Goal: Task Accomplishment & Management: Manage account settings

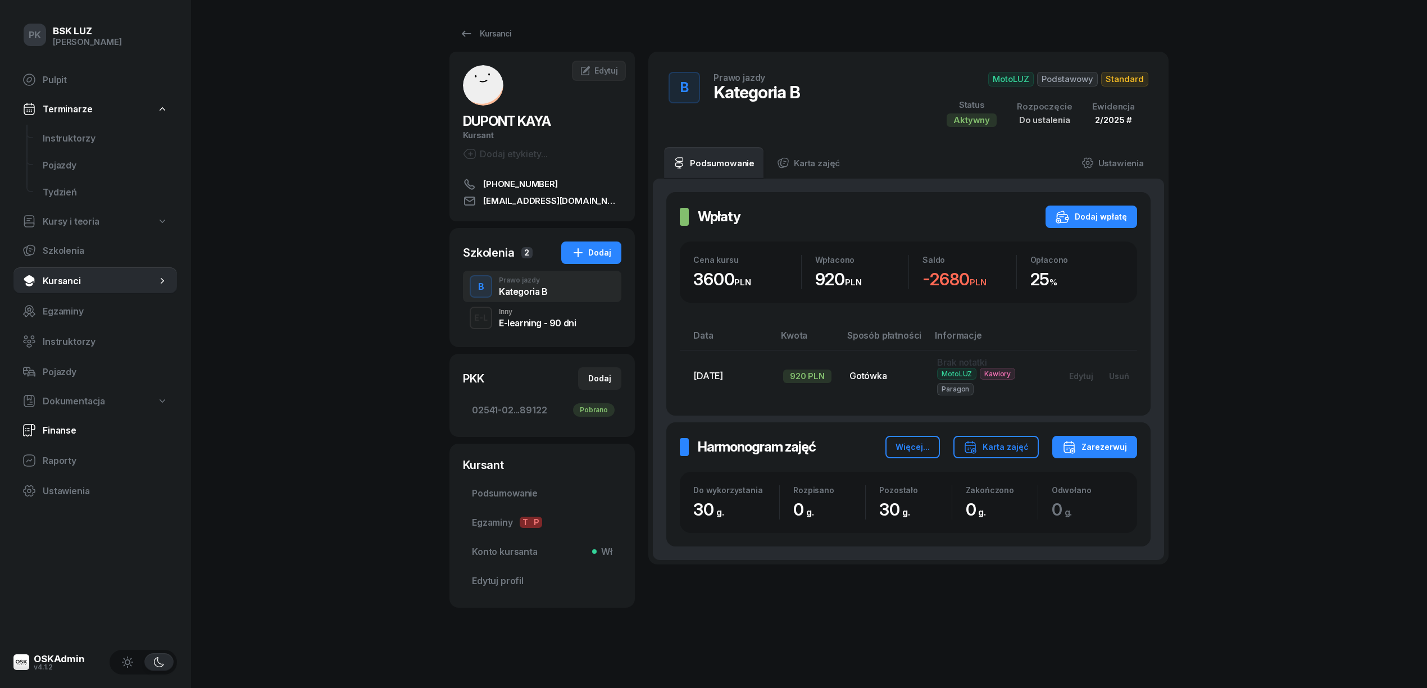
click at [75, 297] on span "Finanse" at bounding box center [105, 430] width 125 height 11
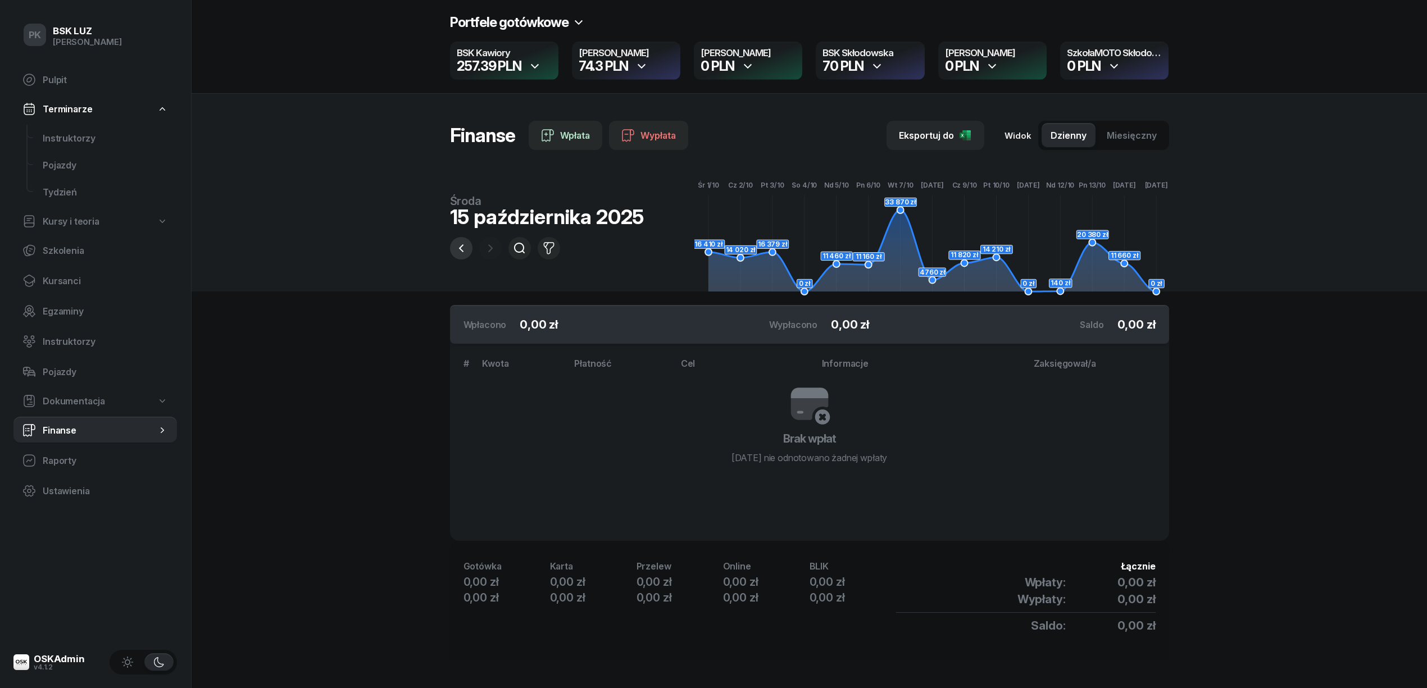
click at [465, 248] on icon "button" at bounding box center [461, 248] width 13 height 13
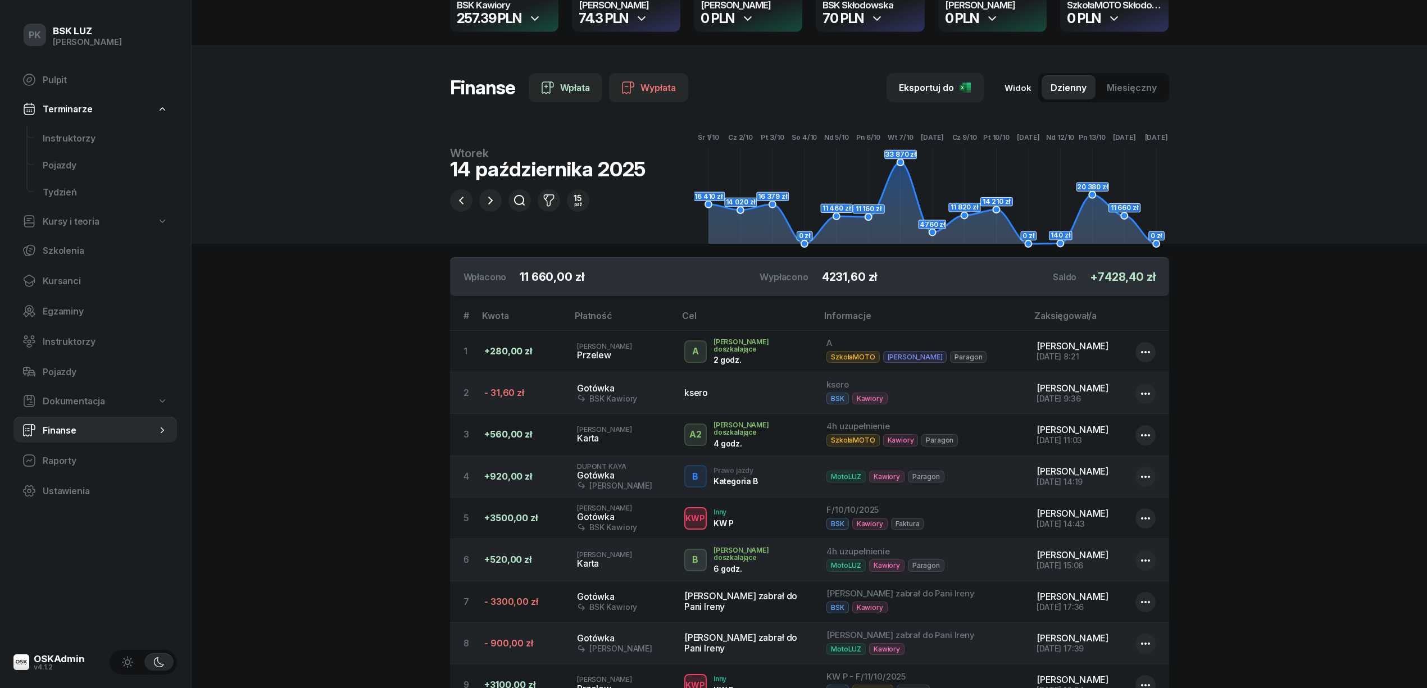
scroll to position [75, 0]
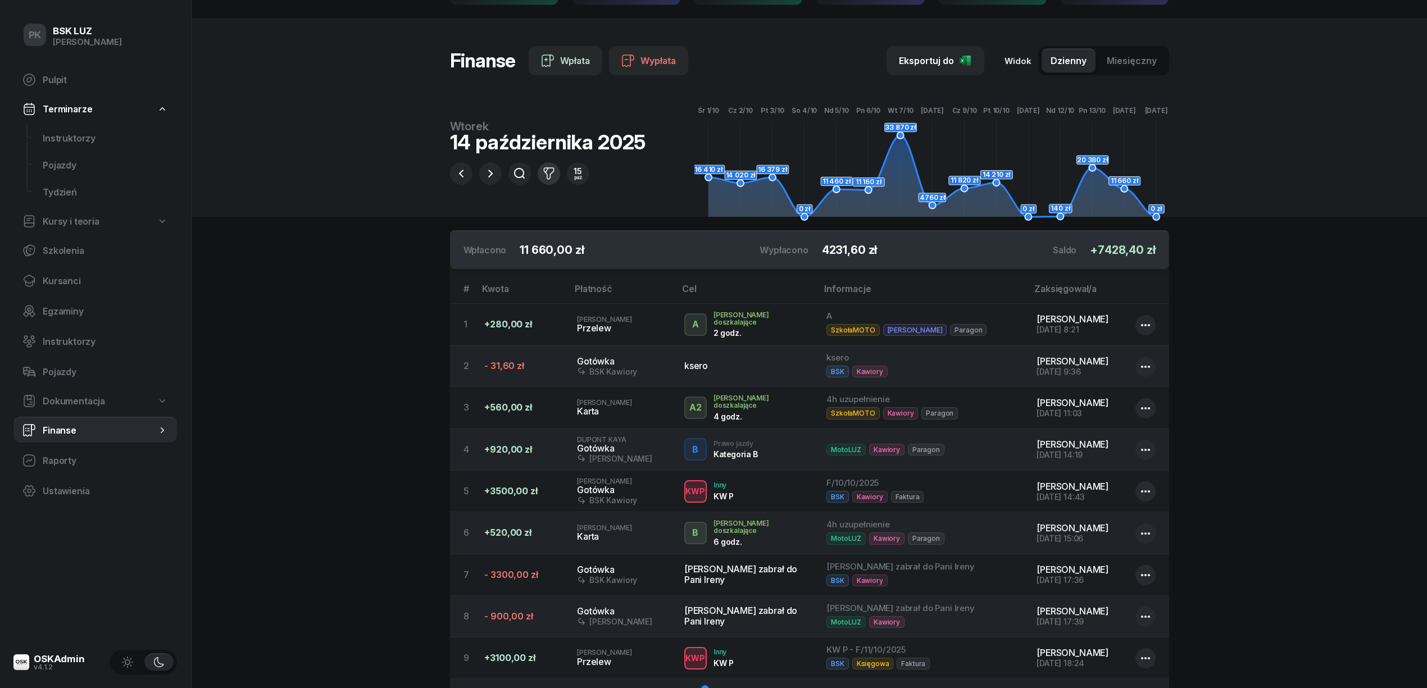
click at [554, 176] on icon "button" at bounding box center [548, 173] width 13 height 13
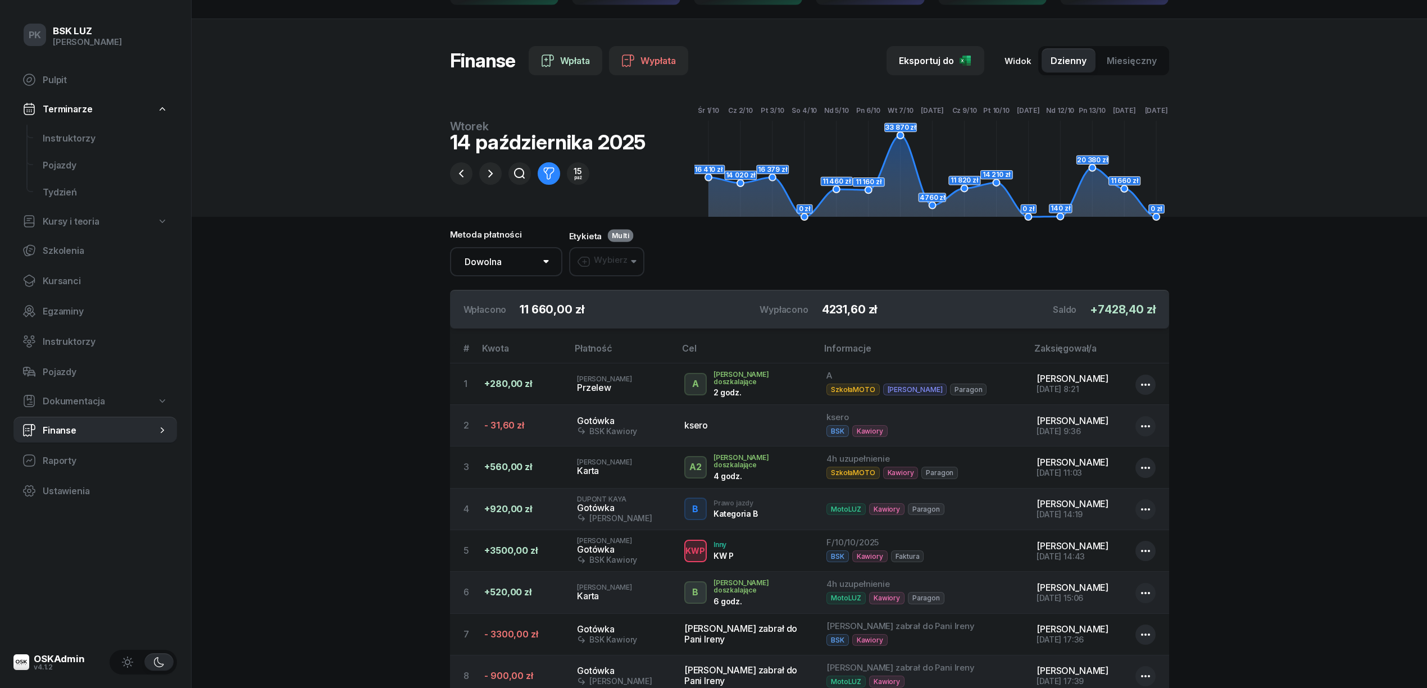
click at [616, 264] on div "Wybierz" at bounding box center [602, 261] width 51 height 13
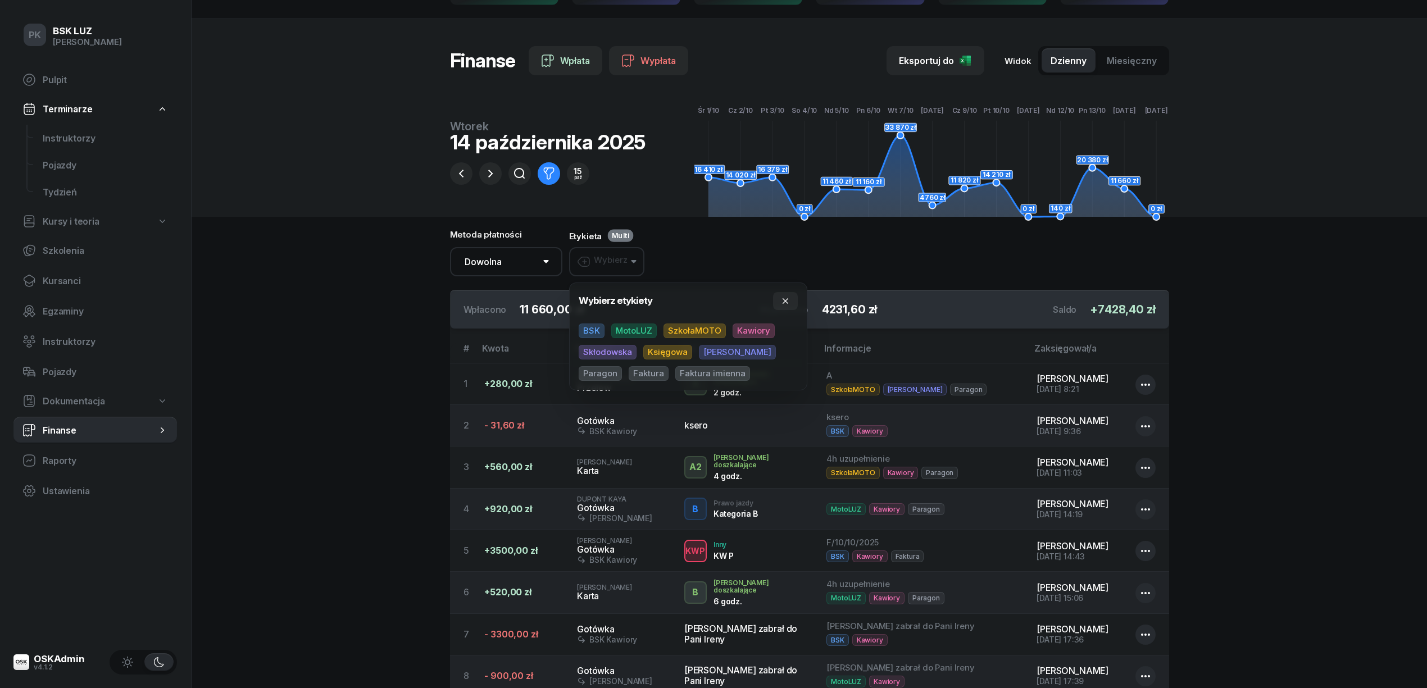
click at [587, 297] on span "BSK" at bounding box center [592, 331] width 26 height 15
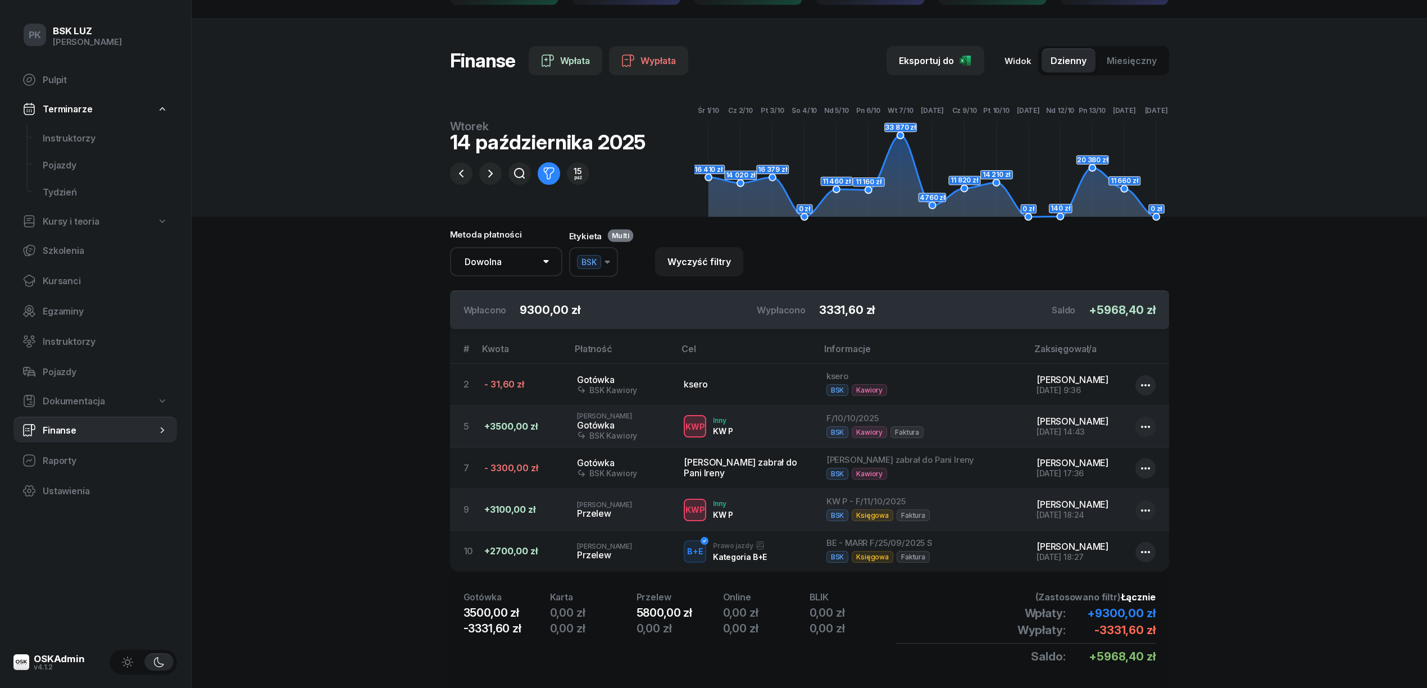
click at [584, 261] on span "BSK" at bounding box center [589, 262] width 24 height 14
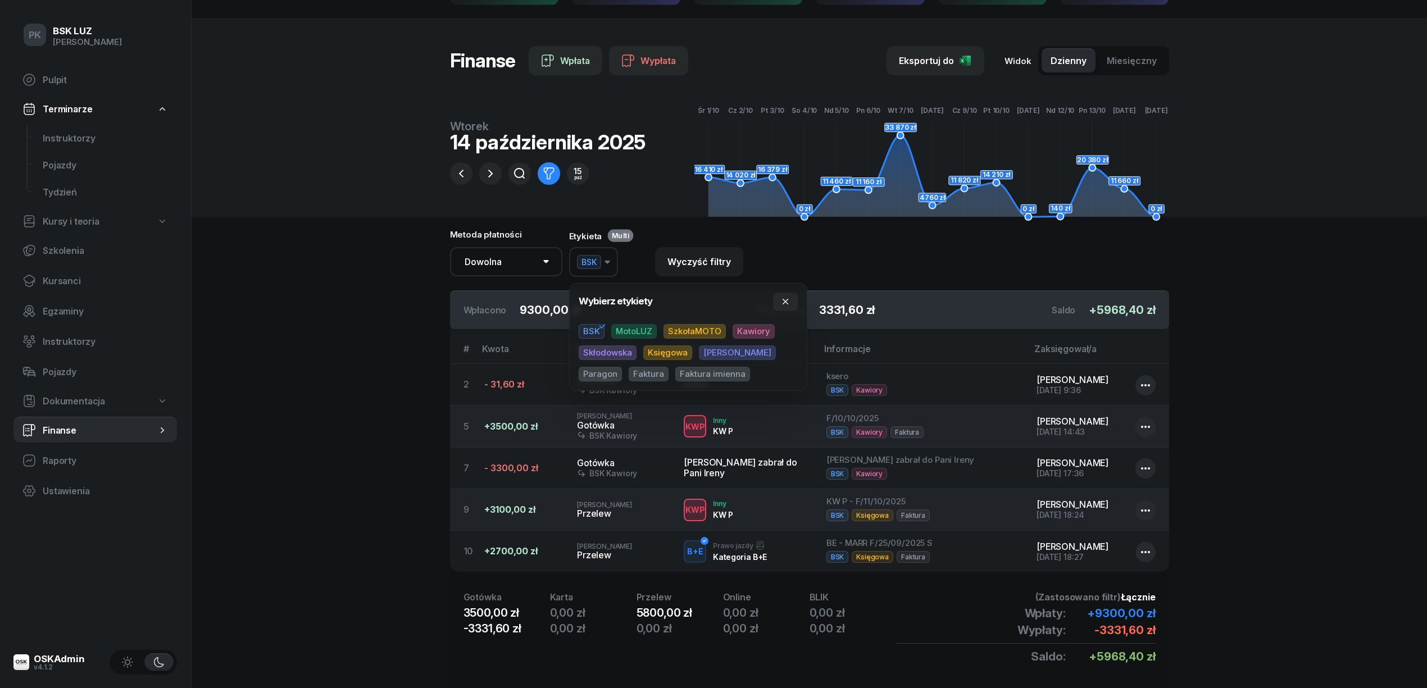
click at [635, 297] on span "MotoLUZ" at bounding box center [634, 331] width 46 height 15
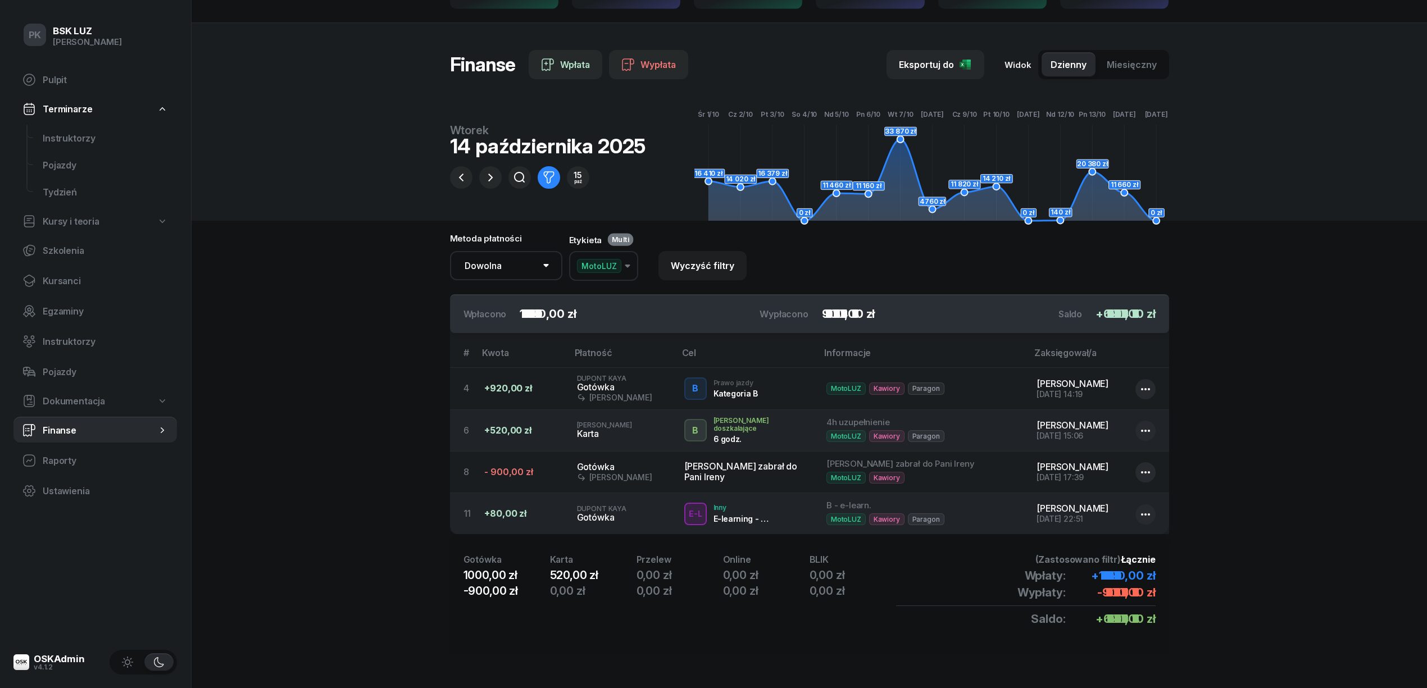
scroll to position [72, 0]
click at [606, 264] on span "MotoLUZ" at bounding box center [599, 266] width 44 height 14
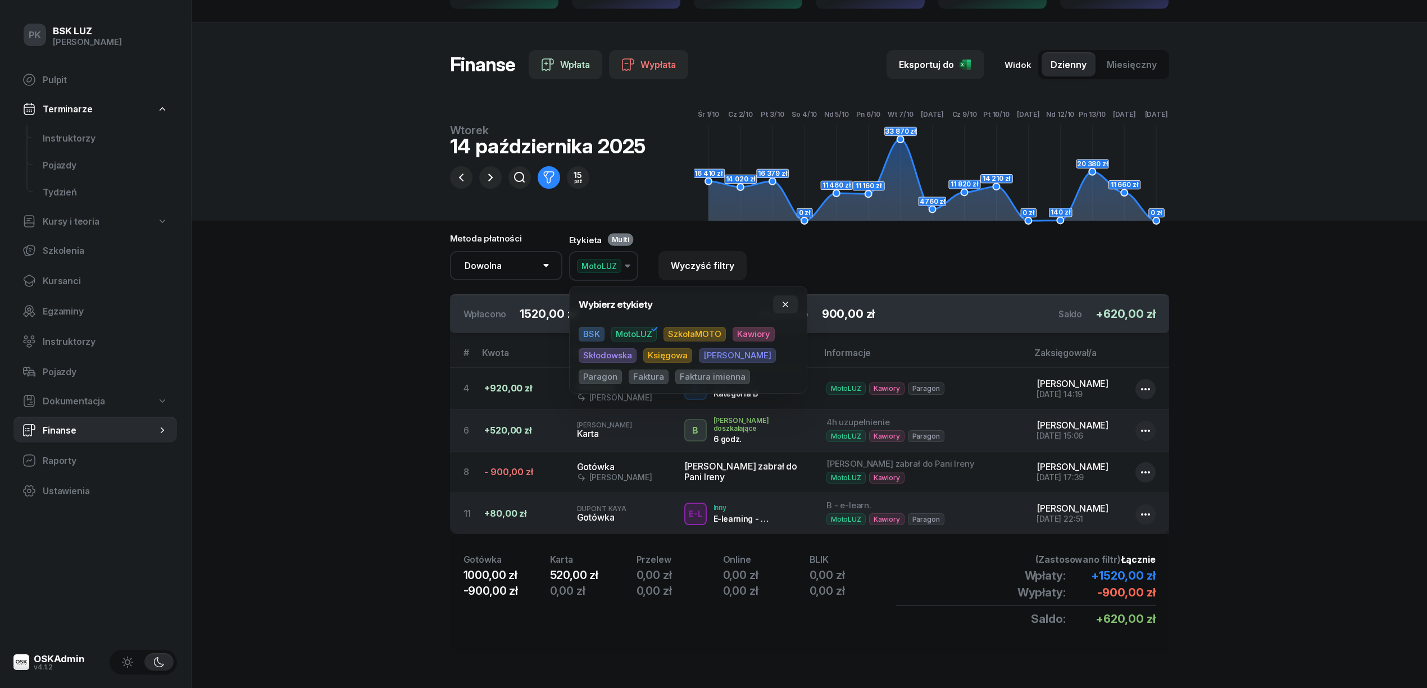
click at [691, 297] on span "SzkołaMOTO" at bounding box center [695, 334] width 62 height 15
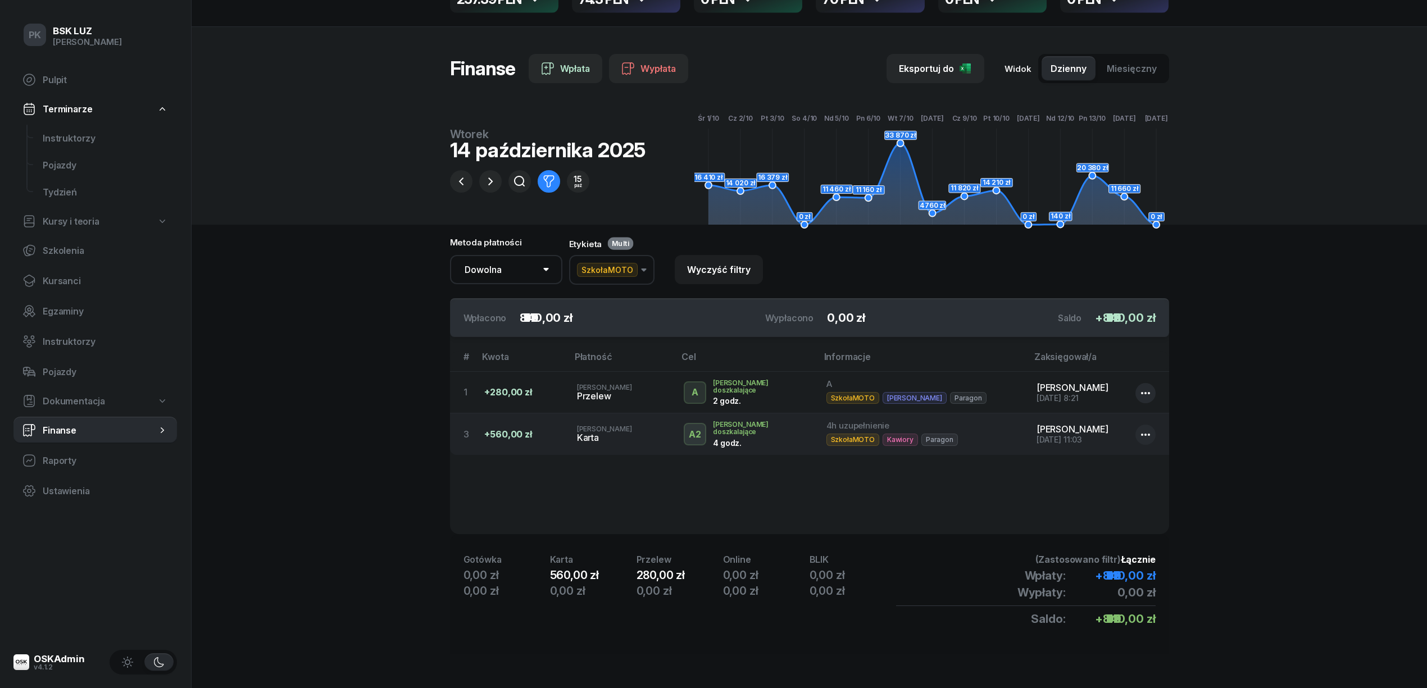
scroll to position [67, 0]
click at [616, 270] on span "SzkołaMOTO" at bounding box center [607, 270] width 61 height 14
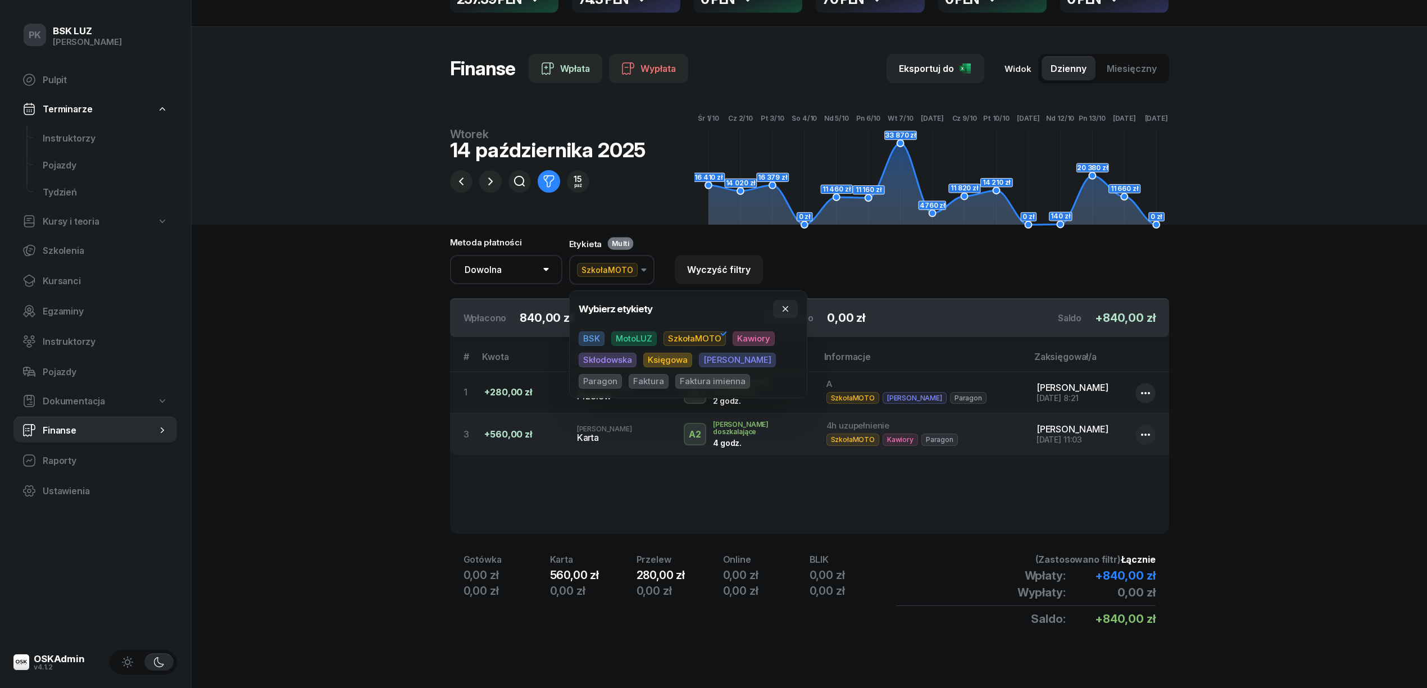
click at [623, 244] on span "Multi" at bounding box center [620, 243] width 18 height 8
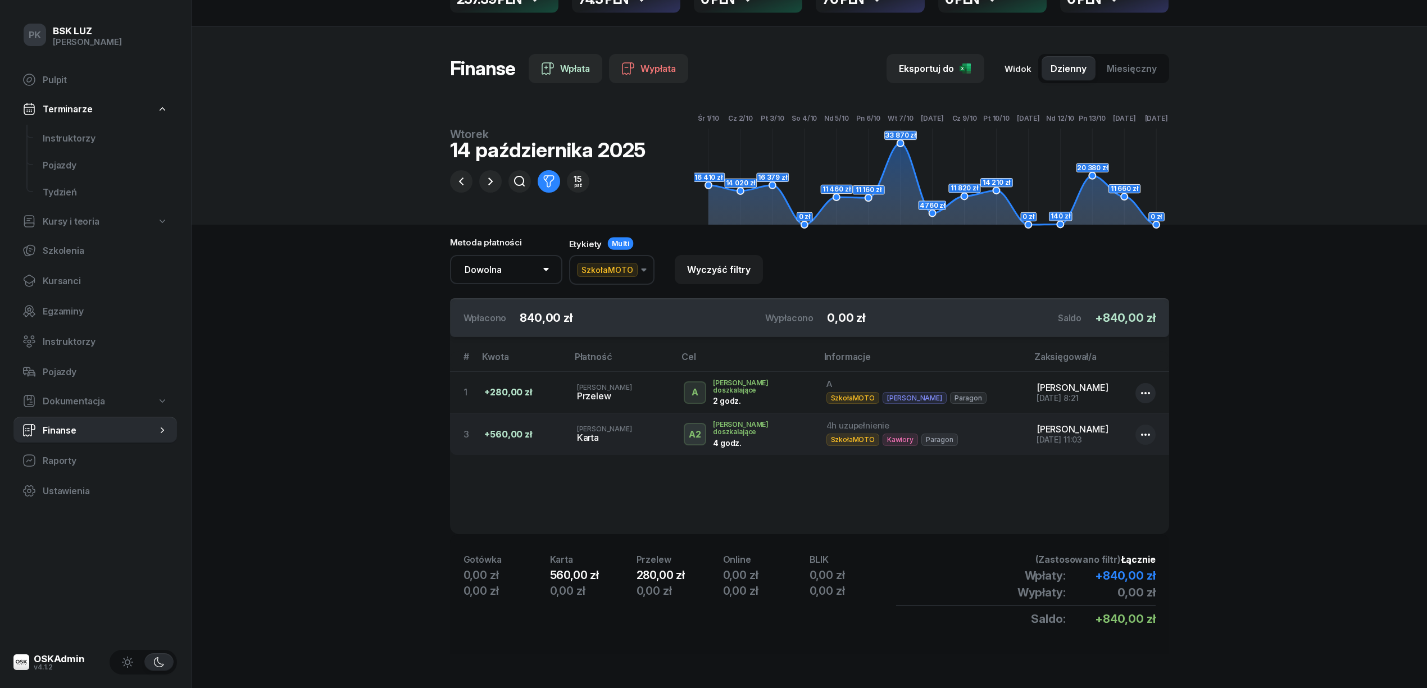
click at [616, 270] on span "SzkołaMOTO" at bounding box center [607, 270] width 61 height 14
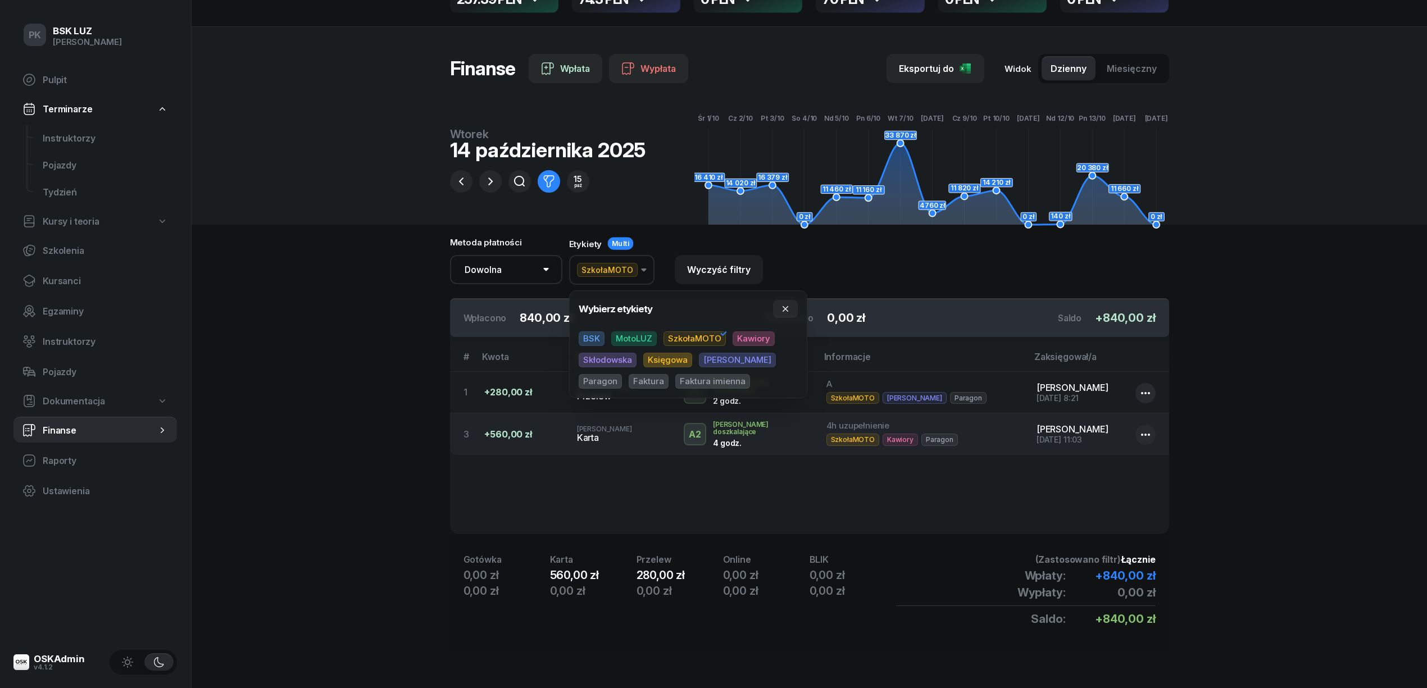
click at [593, 297] on span "BSK" at bounding box center [592, 338] width 26 height 15
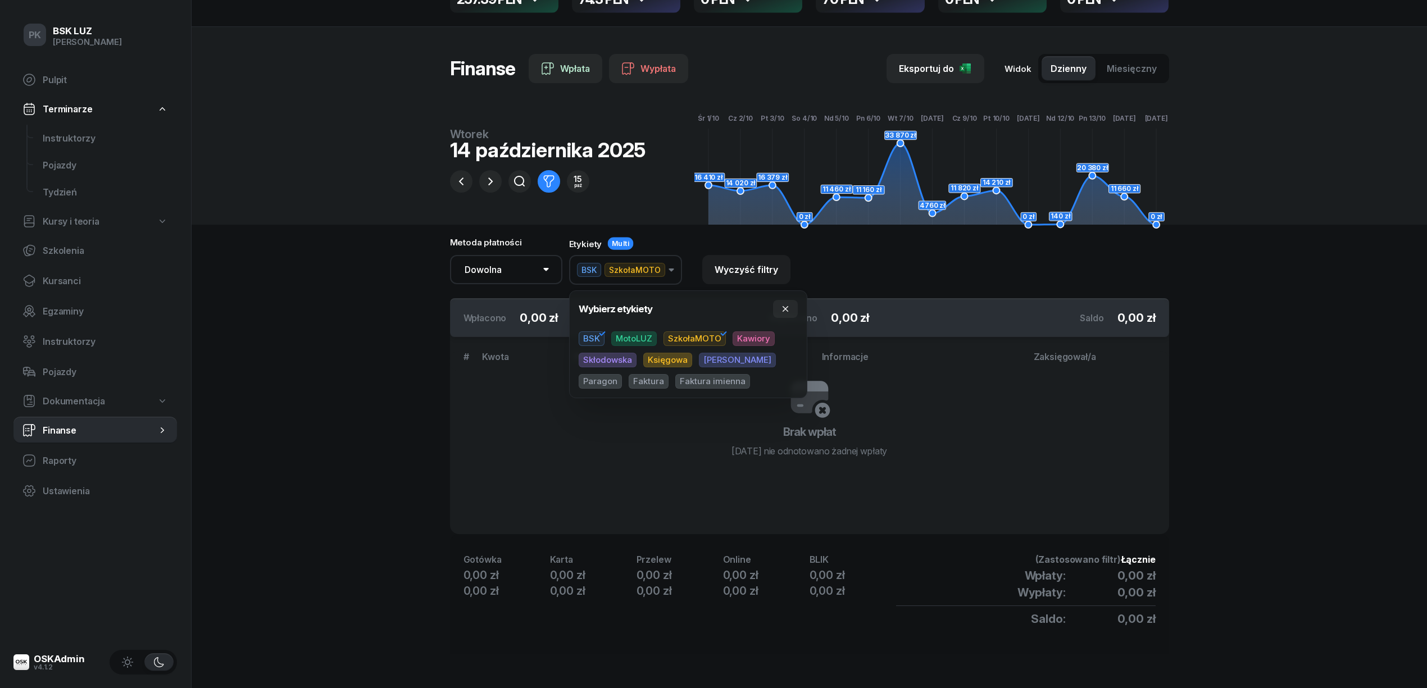
click at [621, 275] on span "SzkołaMOTO" at bounding box center [635, 270] width 61 height 14
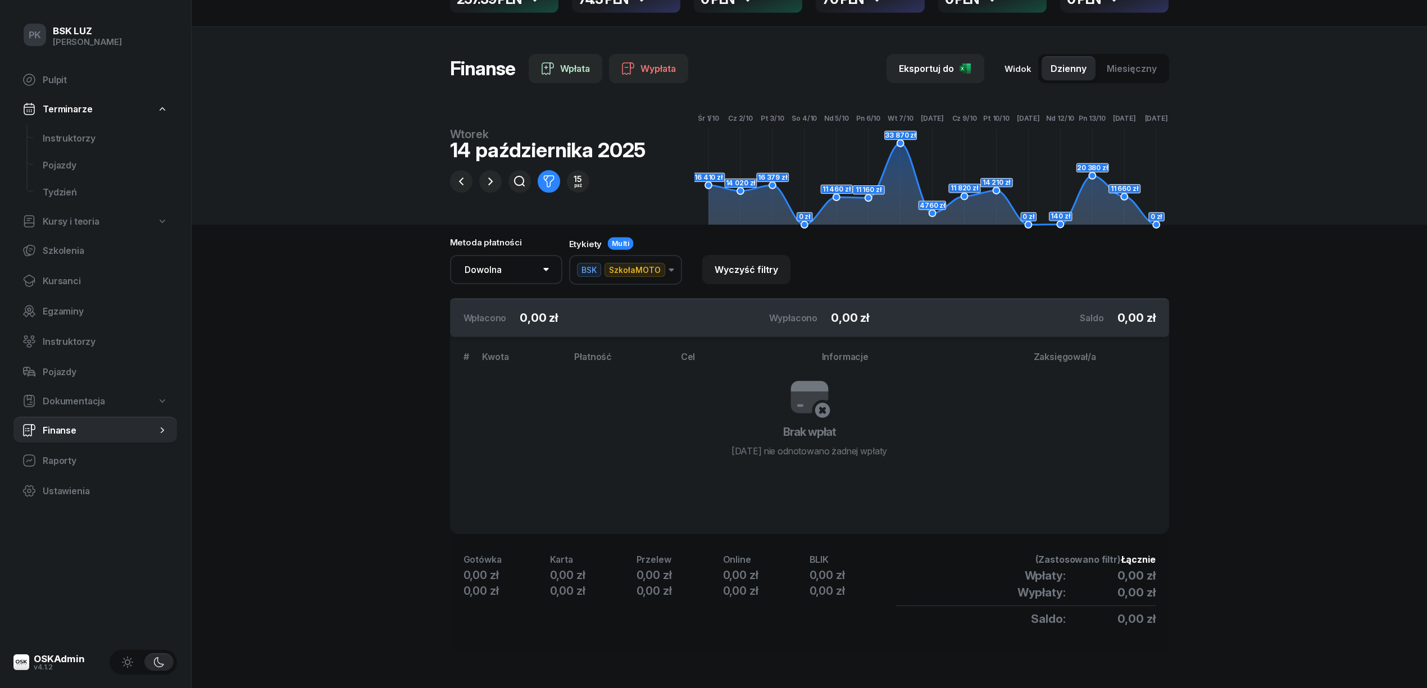
click at [621, 275] on span "SzkołaMOTO" at bounding box center [635, 270] width 61 height 14
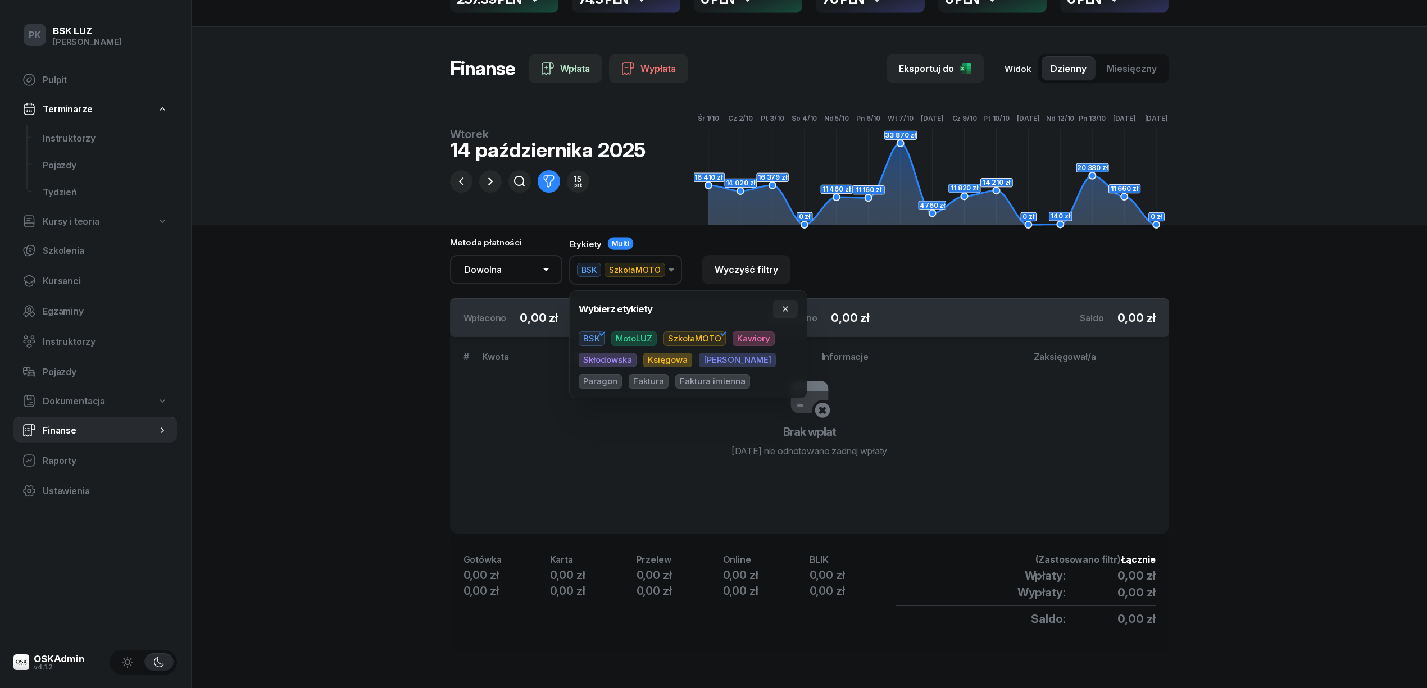
click at [691, 297] on span "SzkołaMOTO" at bounding box center [695, 338] width 62 height 15
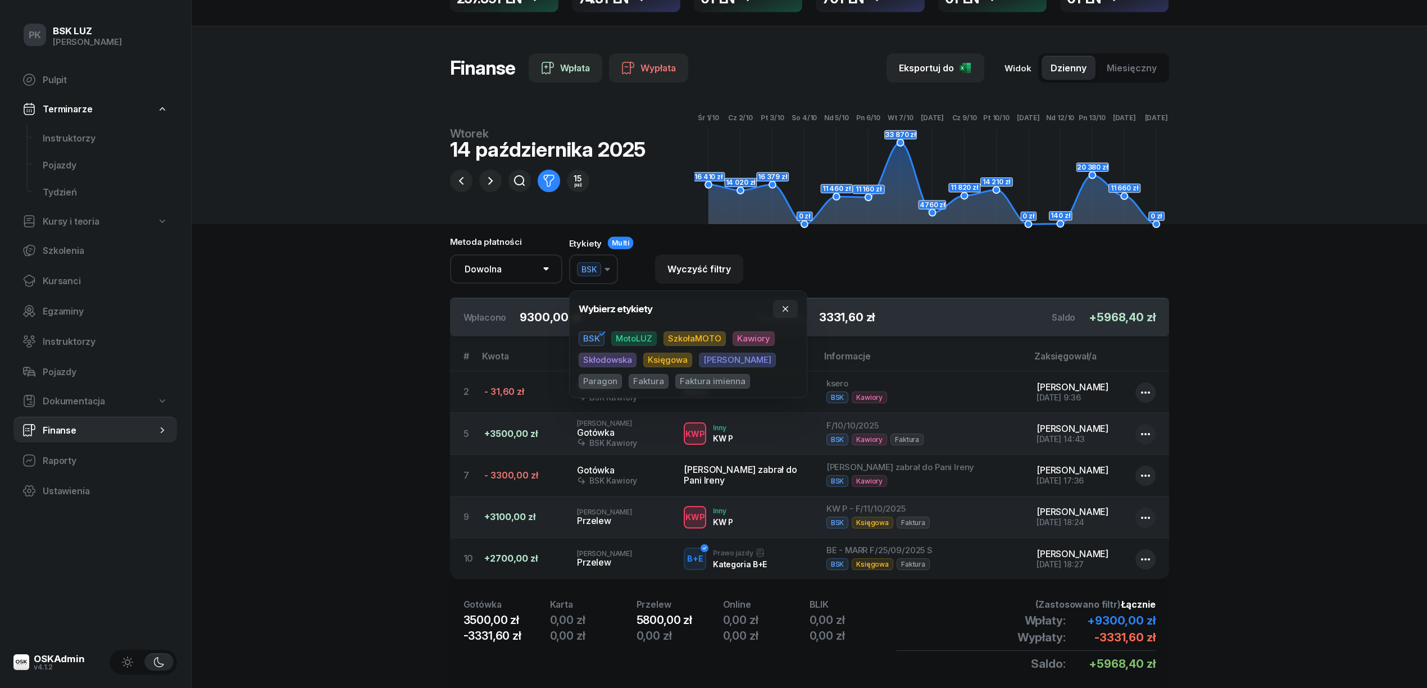
click at [637, 297] on span "MotoLUZ" at bounding box center [634, 338] width 46 height 15
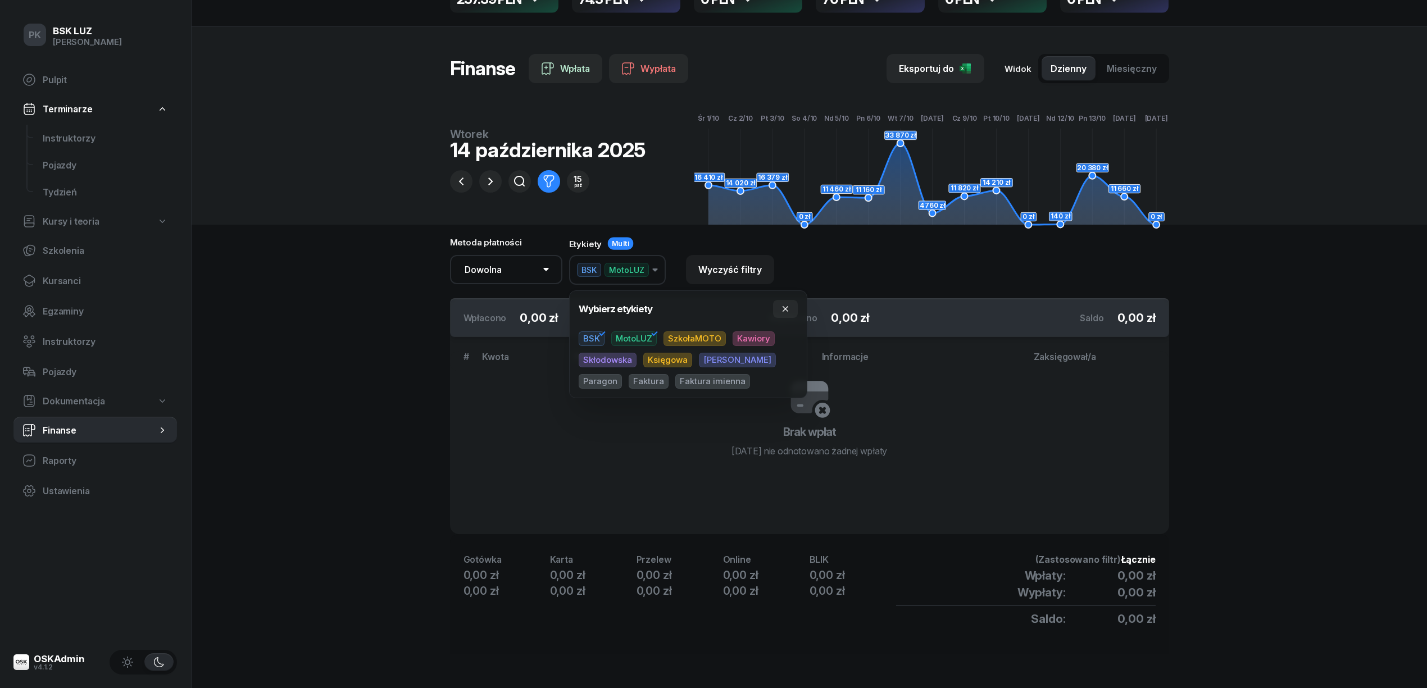
click at [365, 297] on section "Portfele gotówkowe BSK Kawiory 257.39 PLN MotoLUZ Kawiory 74.3 PLN SzkołaMOTO K…" at bounding box center [810, 310] width 1236 height 755
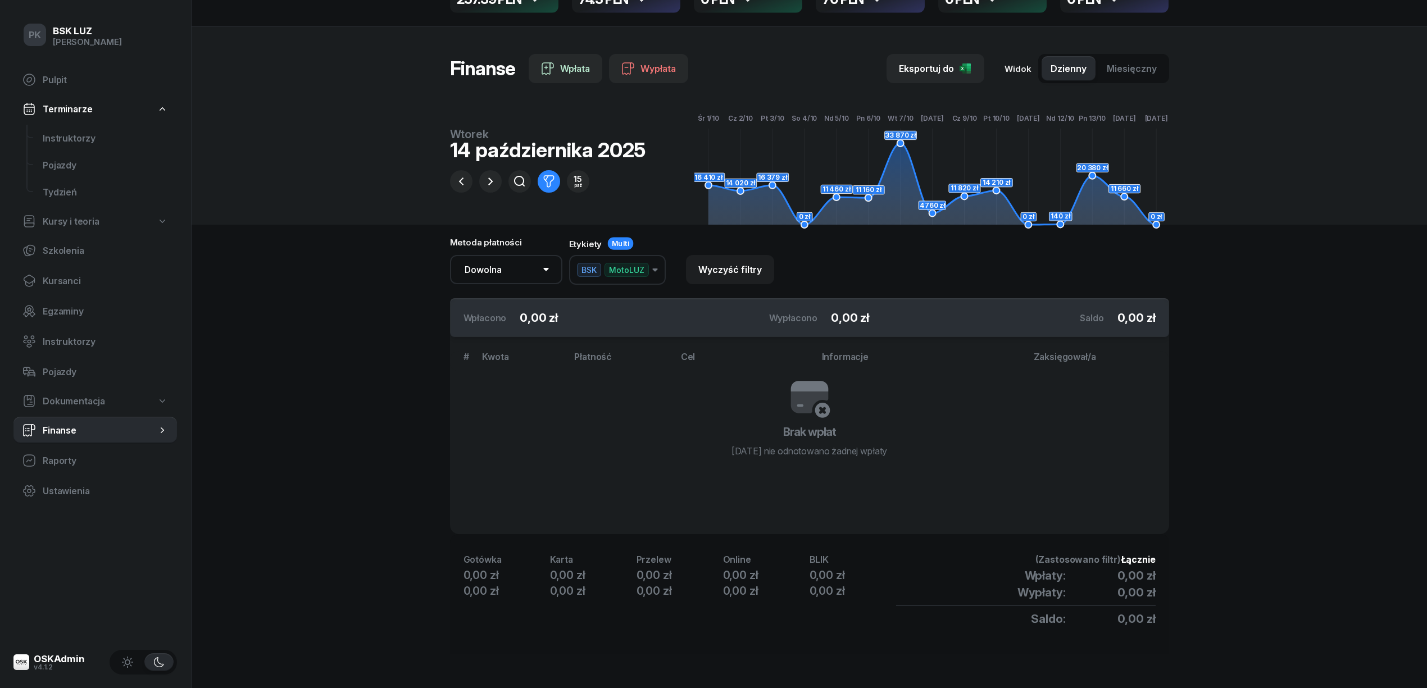
click at [634, 277] on span "MotoLUZ" at bounding box center [627, 270] width 44 height 14
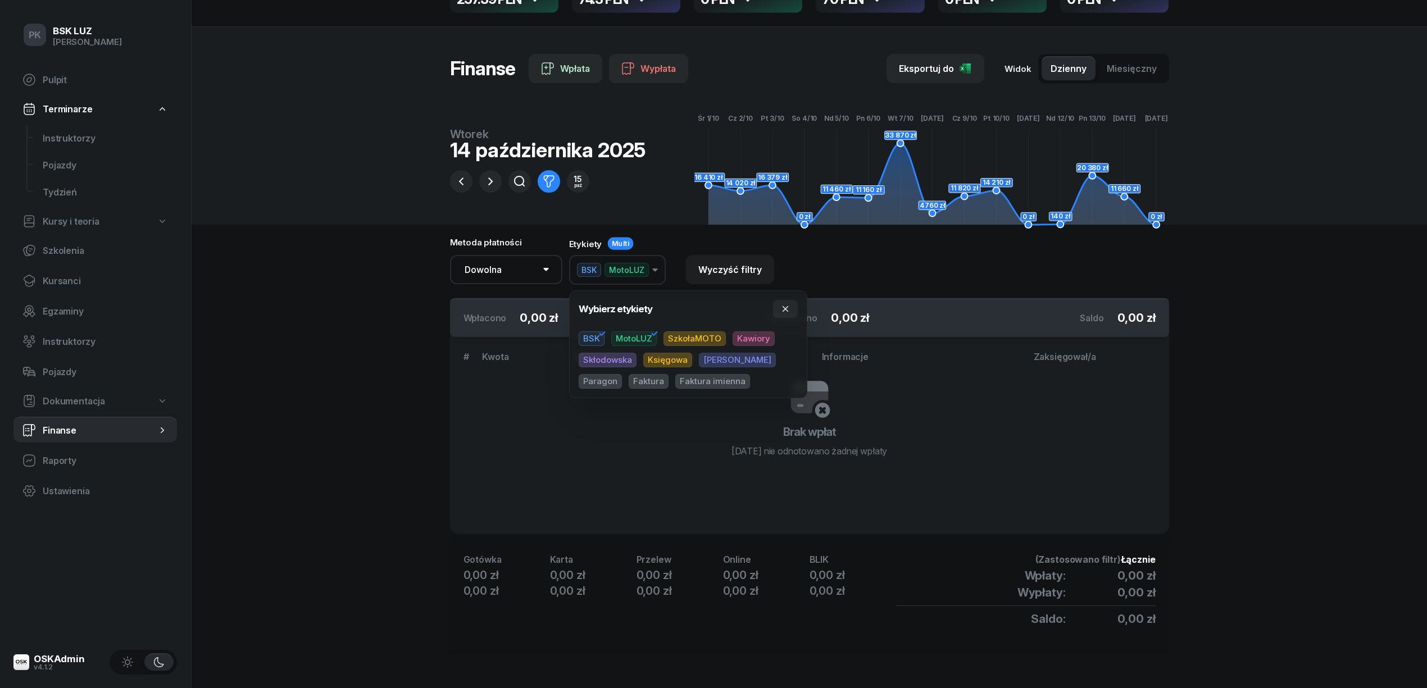
click at [698, 297] on span "SzkołaMOTO" at bounding box center [695, 338] width 62 height 15
click at [632, 297] on span "MotoLUZ" at bounding box center [634, 338] width 46 height 15
click at [684, 297] on span "SzkołaMOTO" at bounding box center [695, 338] width 62 height 15
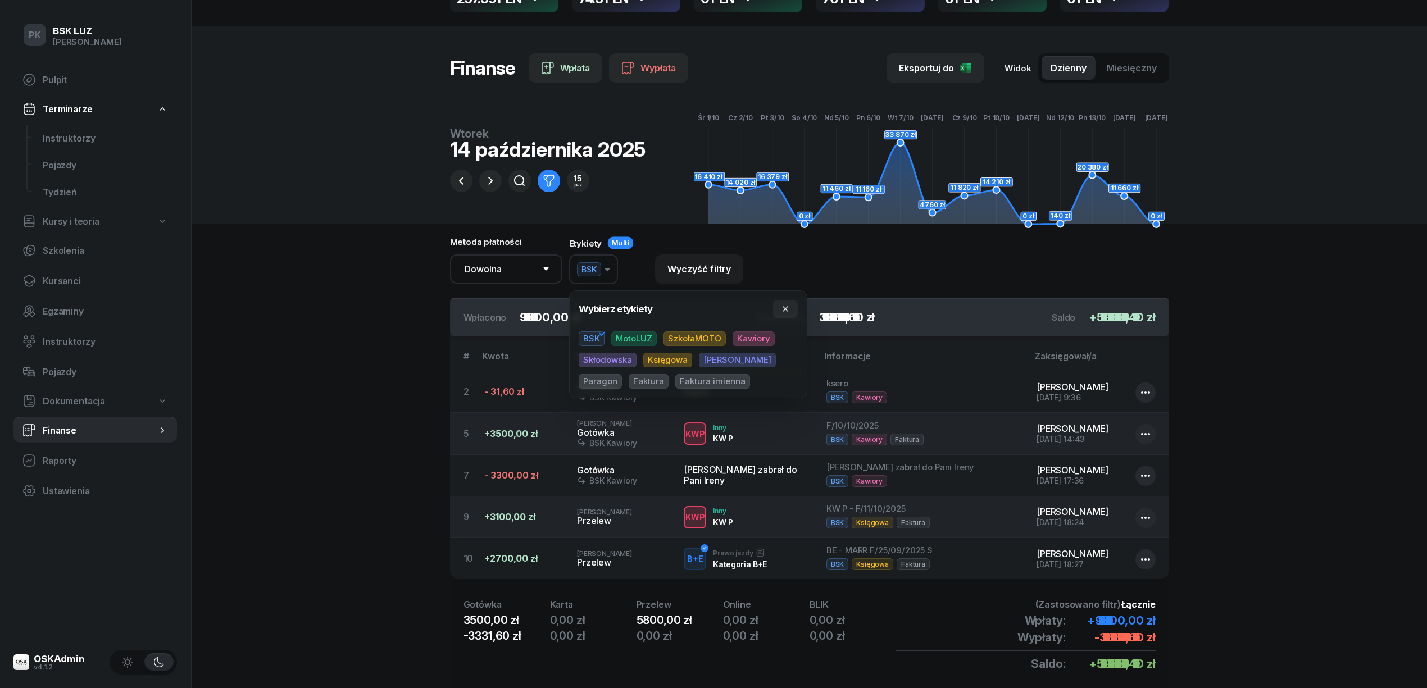
click at [706, 297] on span "Kawiory" at bounding box center [754, 338] width 42 height 15
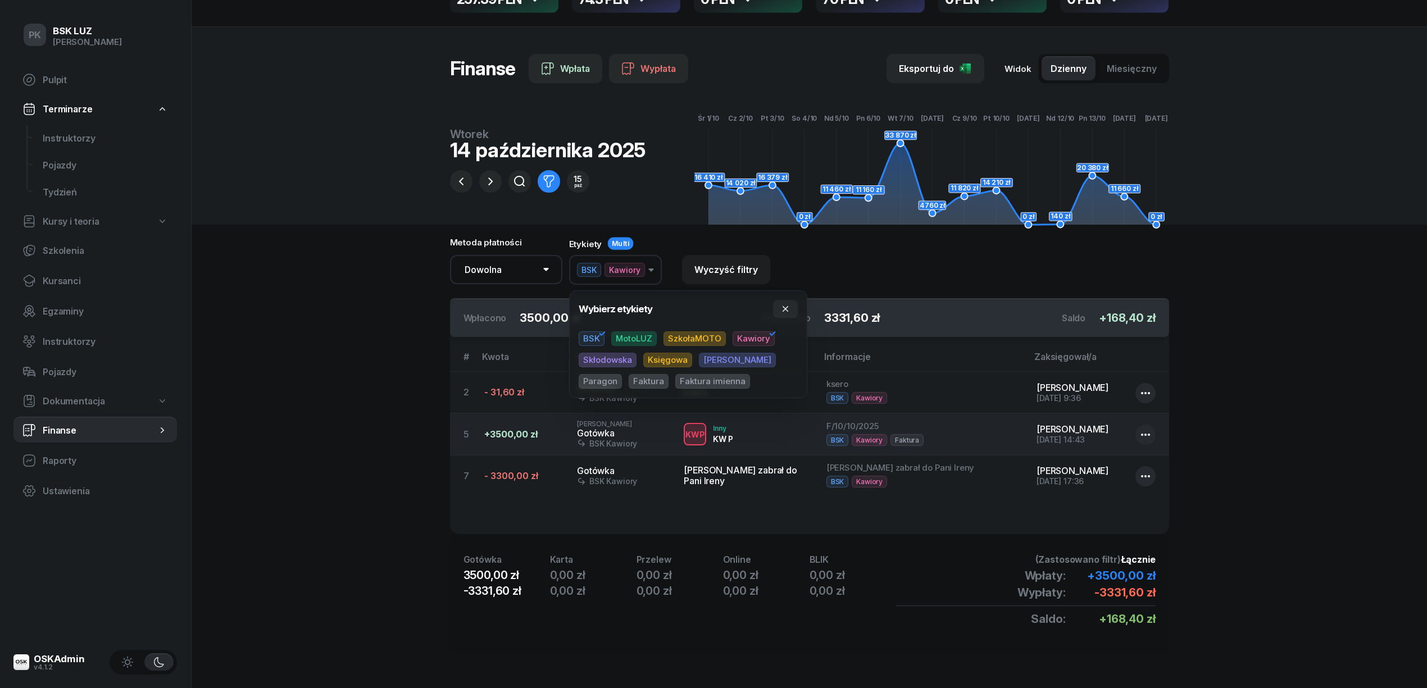
click at [622, 297] on span "Paragon" at bounding box center [600, 381] width 43 height 15
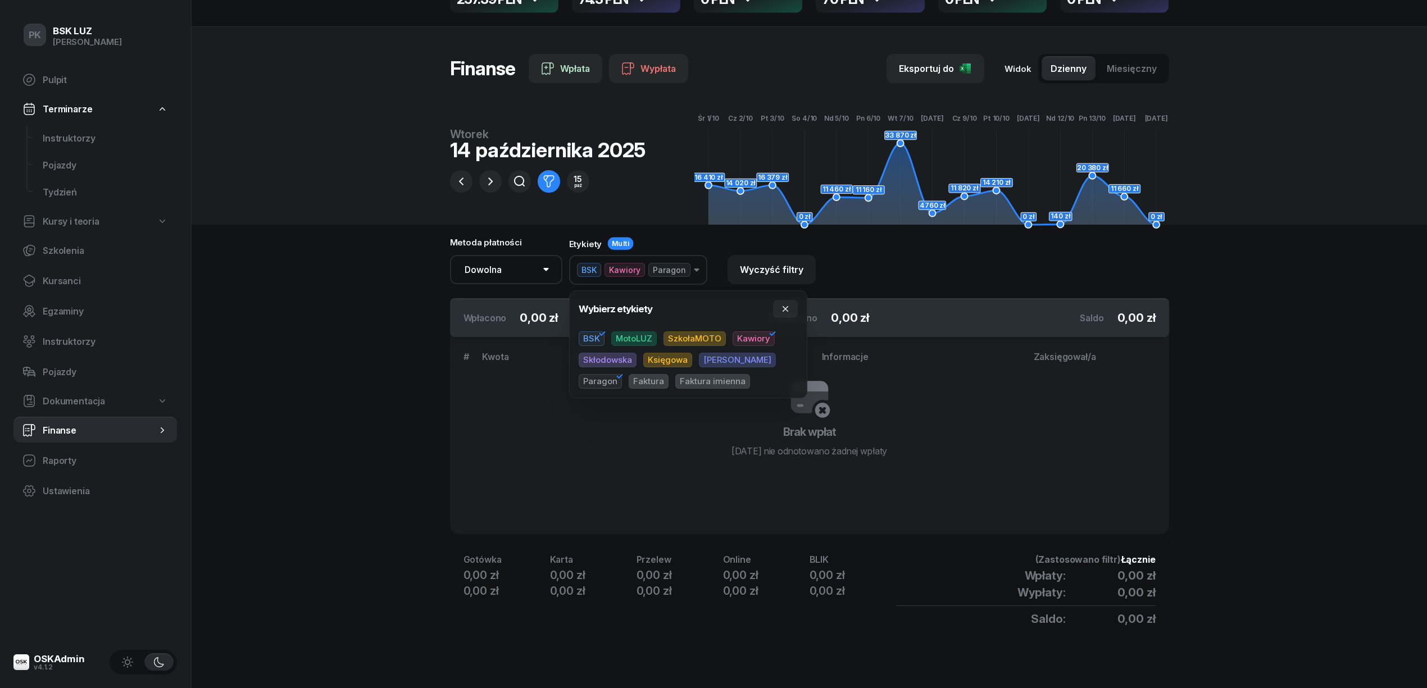
click at [706, 297] on span "Kawiory" at bounding box center [754, 338] width 42 height 15
click at [622, 297] on span "Paragon" at bounding box center [600, 381] width 43 height 15
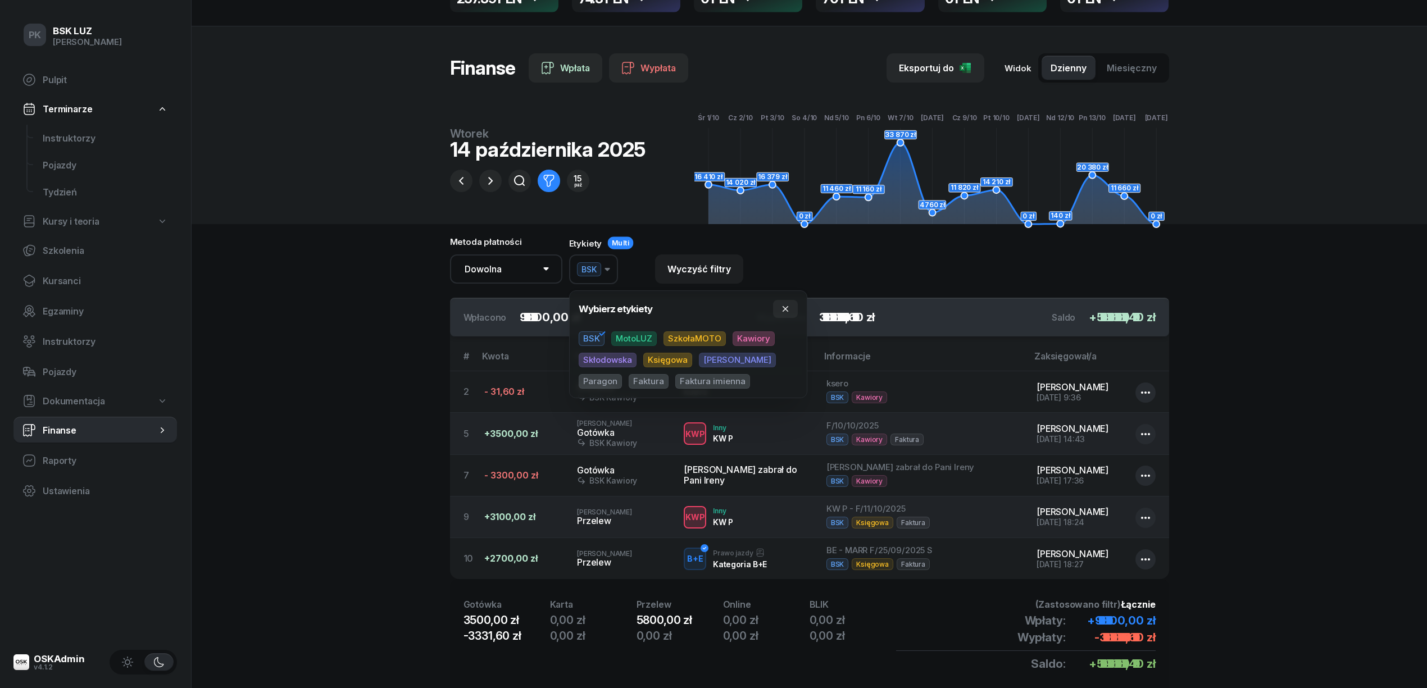
click at [646, 297] on span "MotoLUZ" at bounding box center [634, 338] width 46 height 15
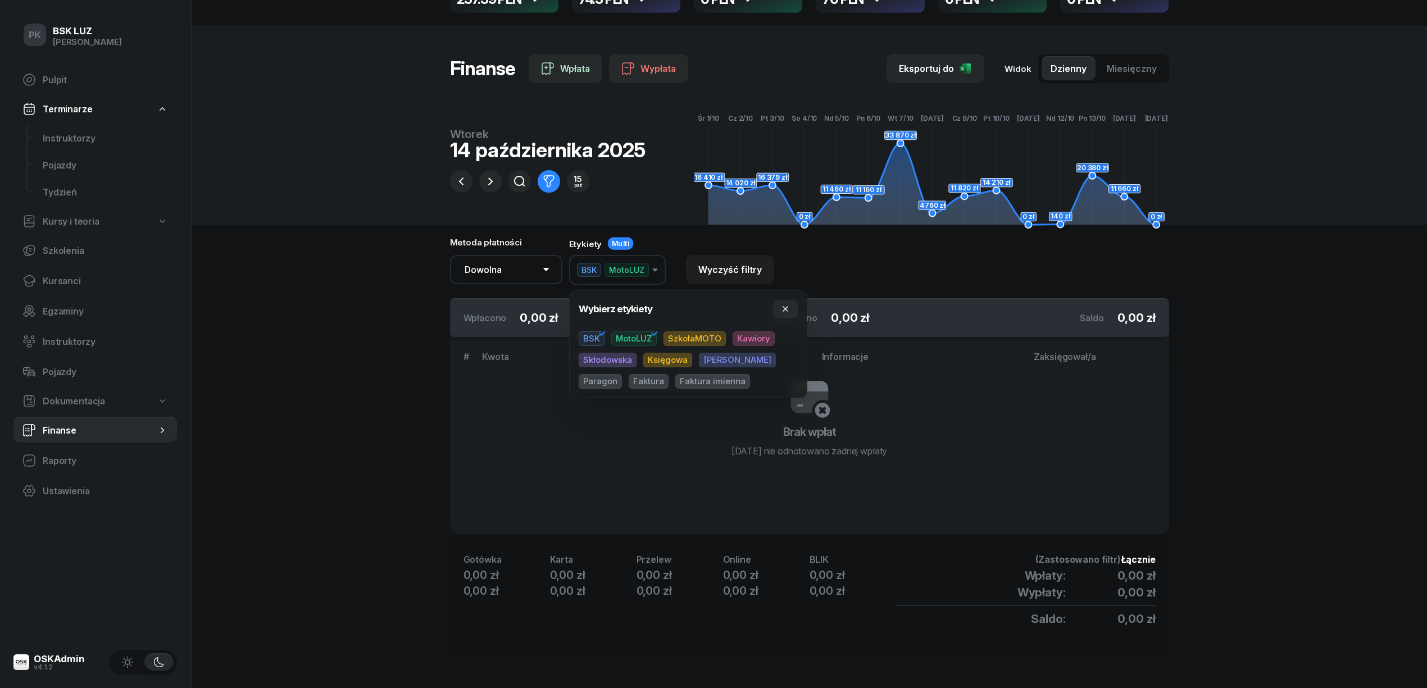
click at [646, 297] on span "MotoLUZ" at bounding box center [634, 338] width 46 height 15
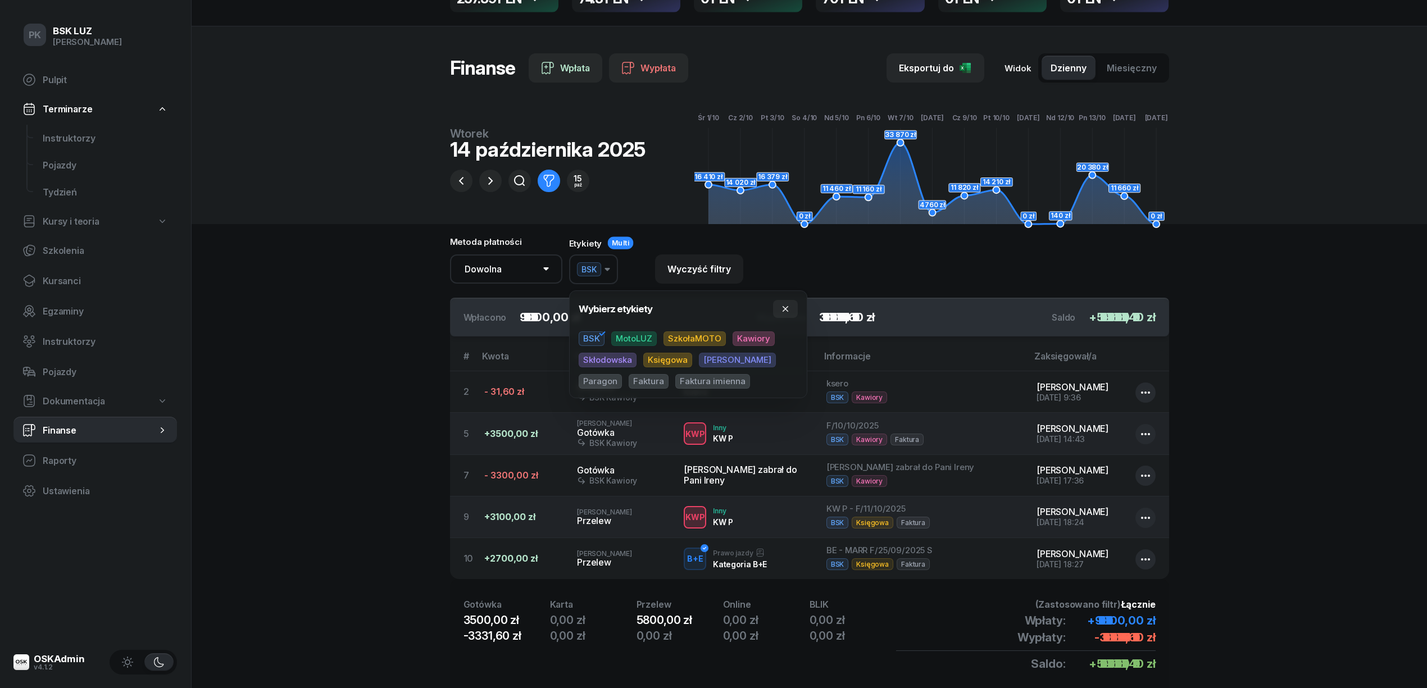
click at [591, 297] on span "BSK" at bounding box center [592, 338] width 26 height 15
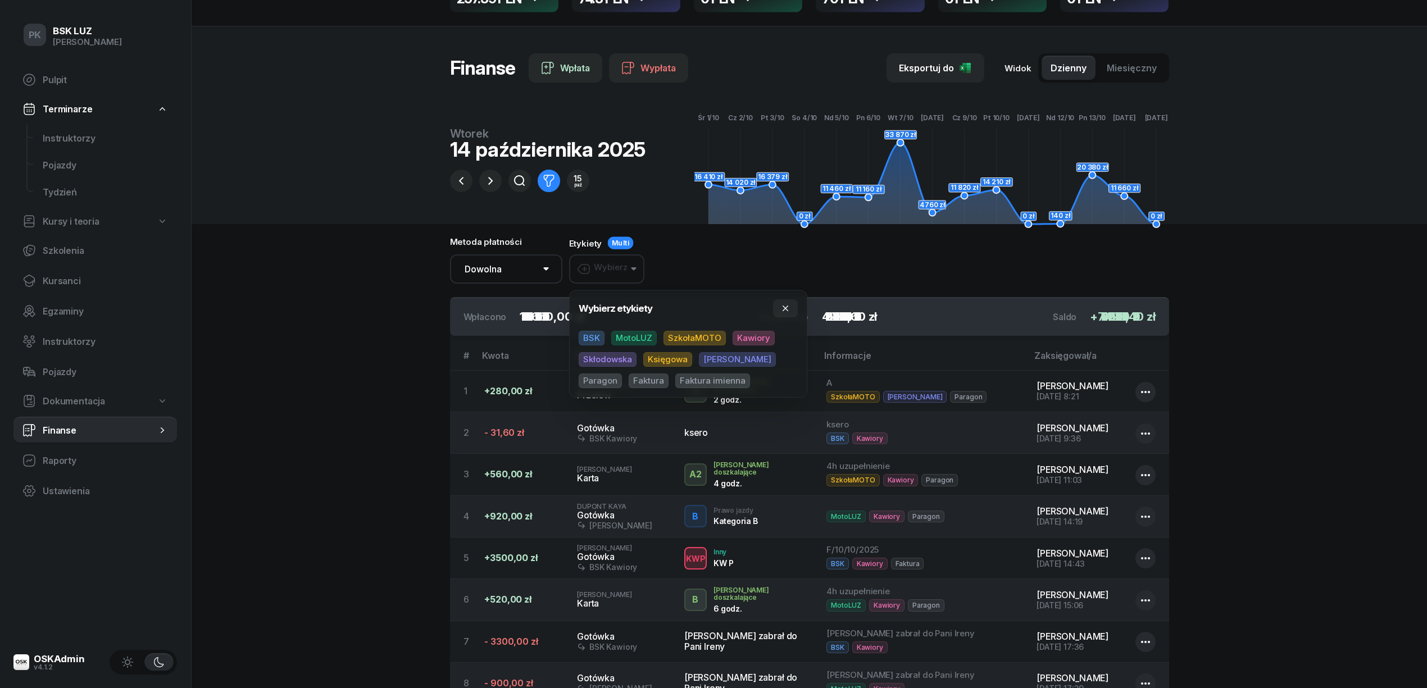
click at [706, 297] on span "SzkołaMOTO" at bounding box center [695, 338] width 62 height 15
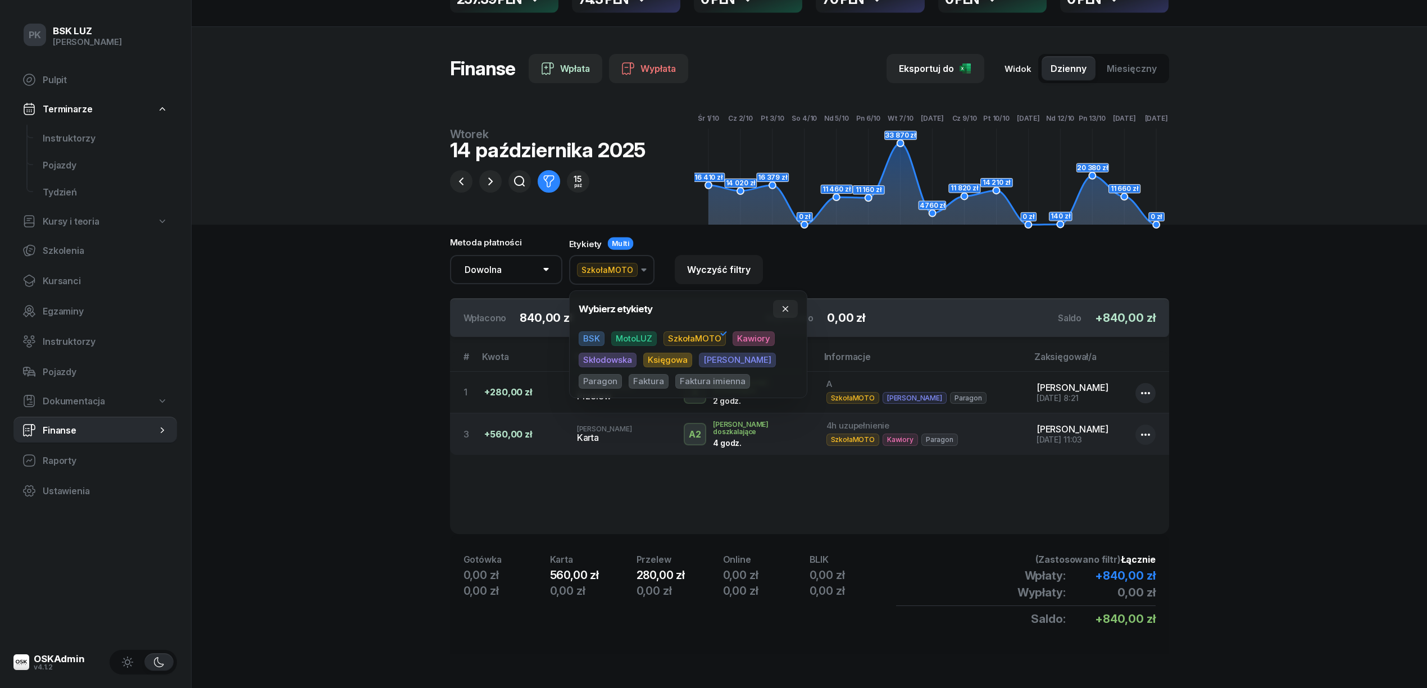
click at [706, 297] on span "SzkołaMOTO" at bounding box center [695, 338] width 62 height 15
